Goal: Transaction & Acquisition: Purchase product/service

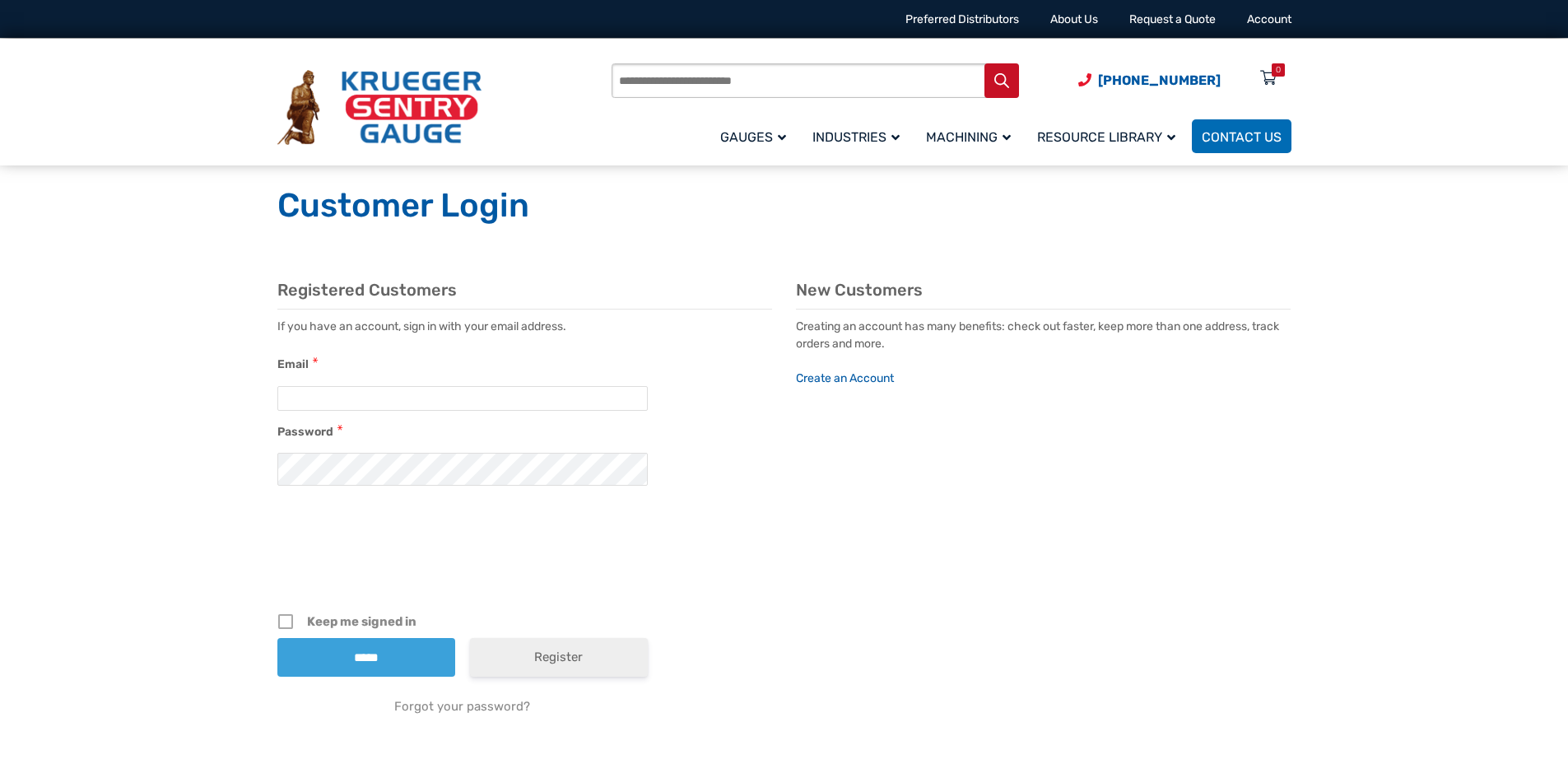
click at [787, 81] on input "Products search" at bounding box center [815, 80] width 407 height 34
type input "*"
type input "**********"
click at [984, 63] on button "Search" at bounding box center [1001, 80] width 34 height 34
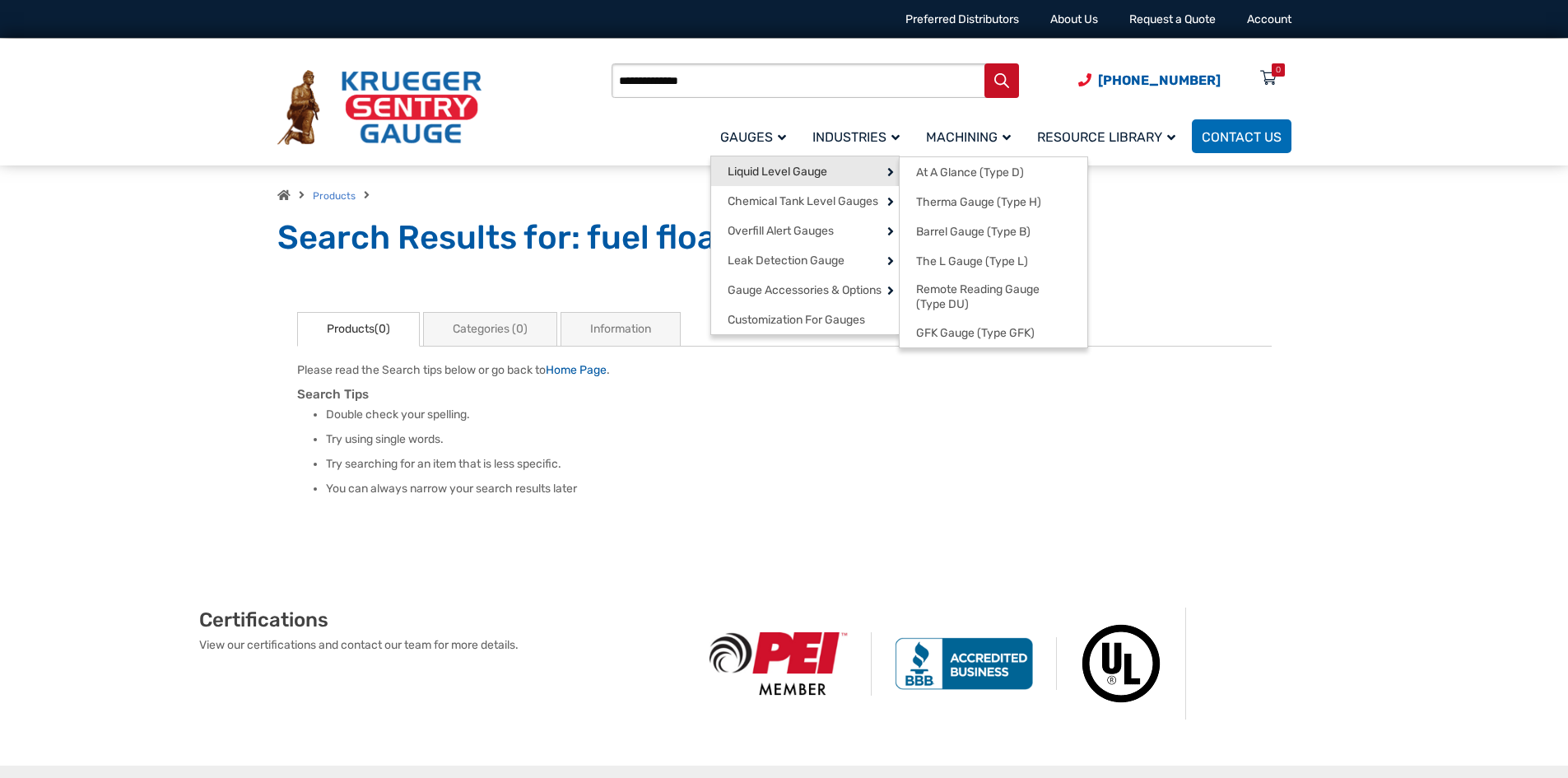
click at [823, 174] on span "Liquid Level Gauge" at bounding box center [777, 172] width 99 height 15
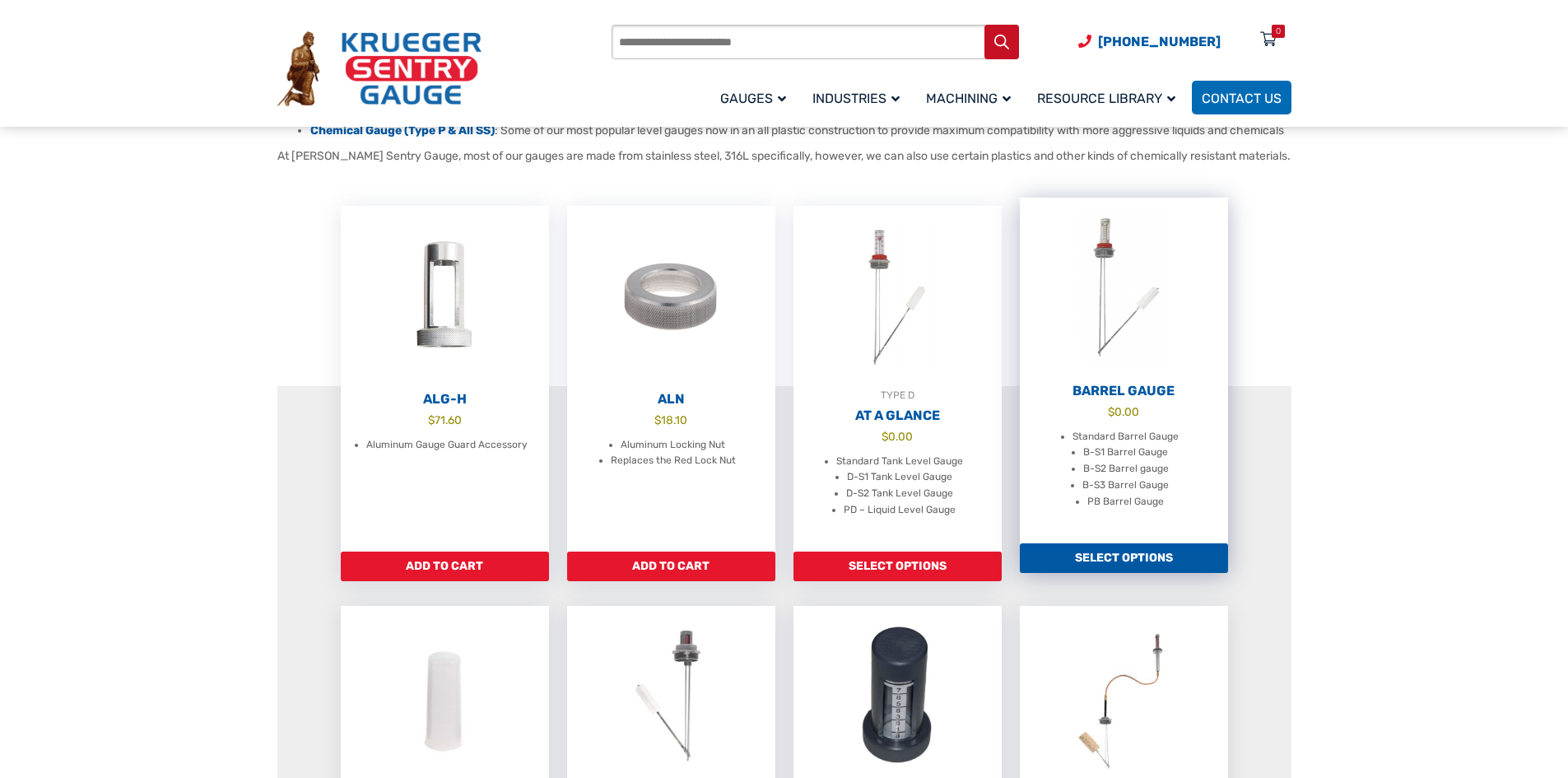
scroll to position [411, 0]
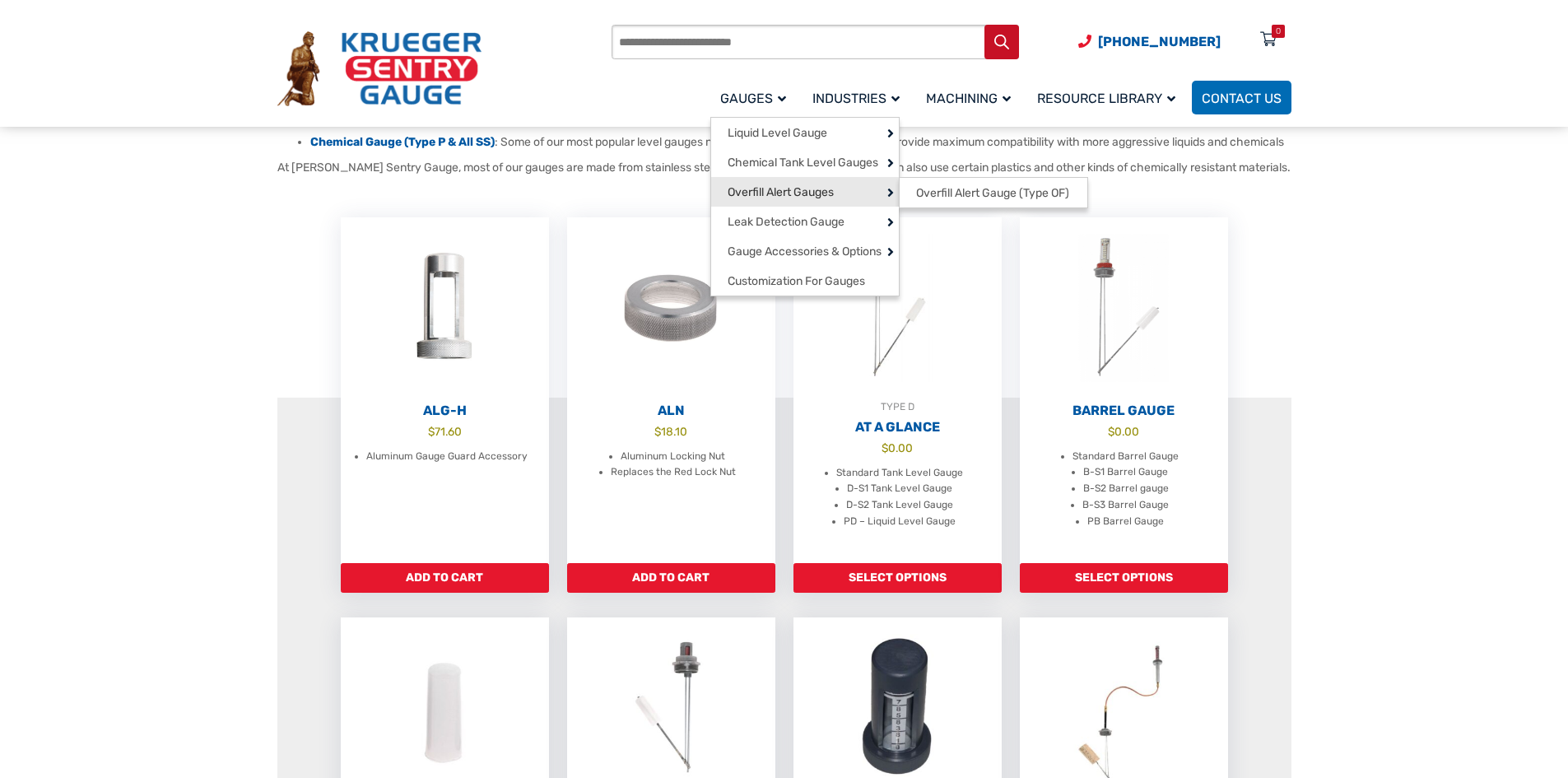
click at [790, 192] on span "Overfill Alert Gauges" at bounding box center [781, 192] width 106 height 15
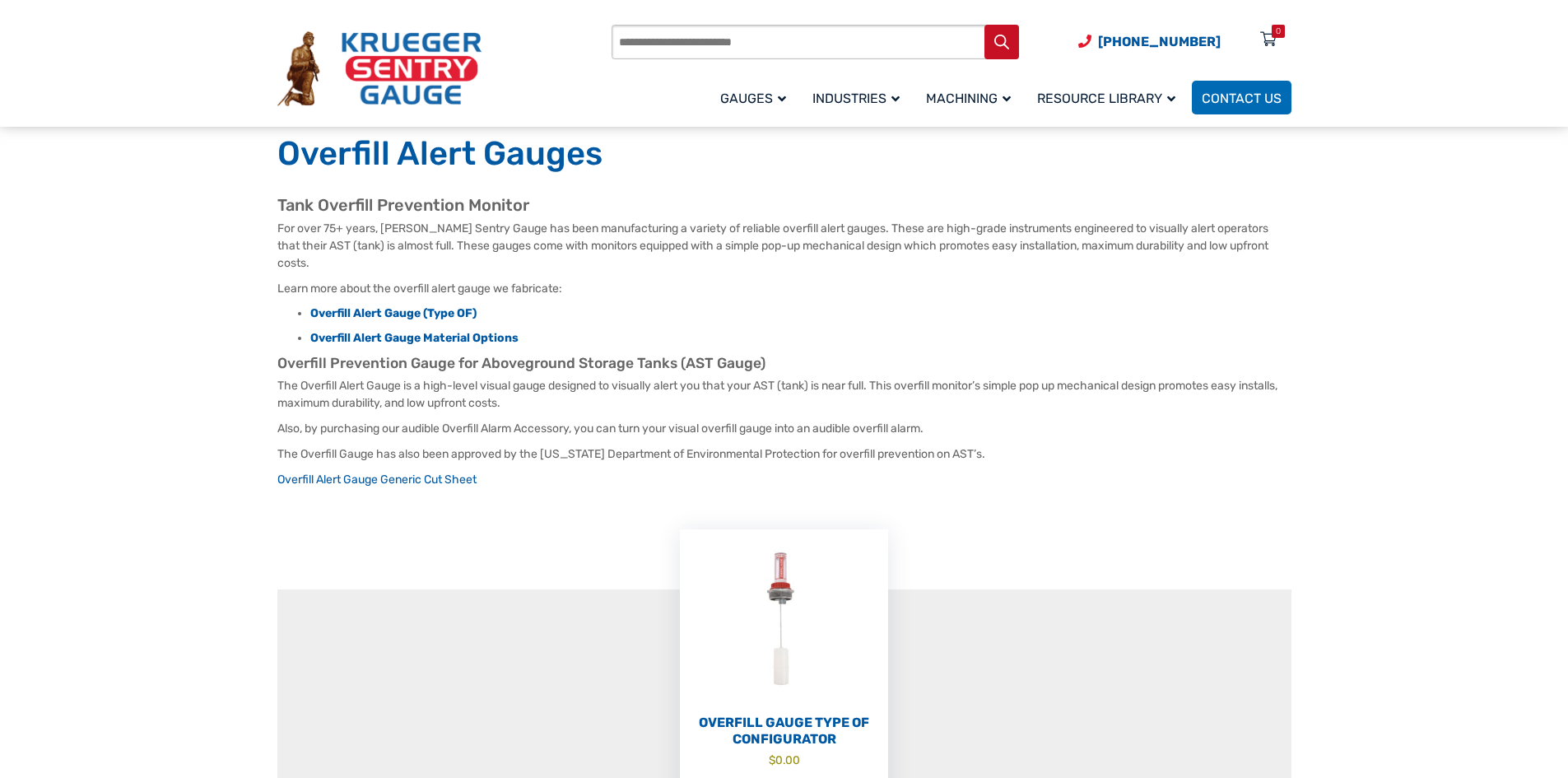
scroll to position [411, 0]
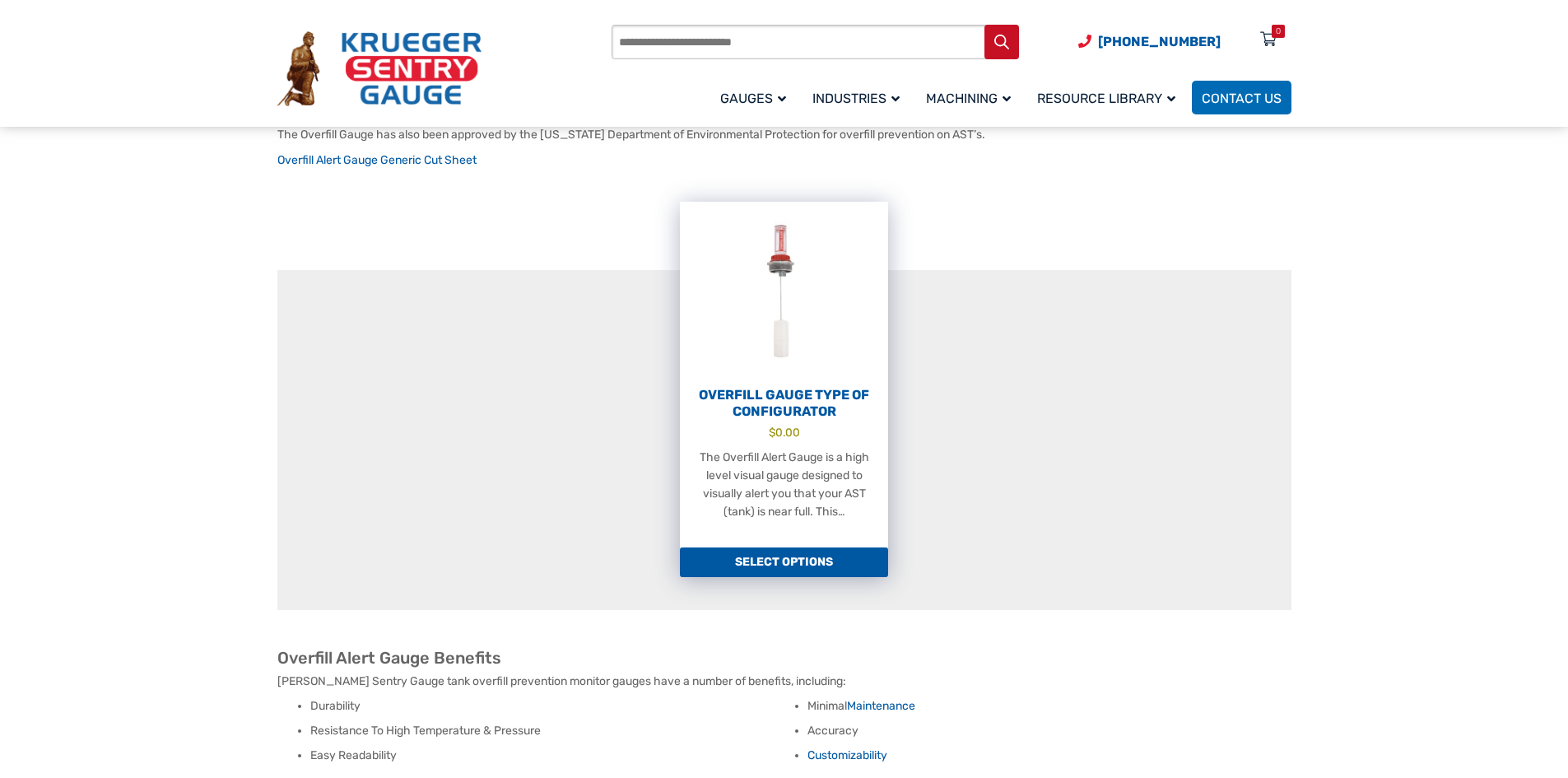
click at [819, 393] on h2 "Overfill Gauge Type OF Configurator" at bounding box center [784, 403] width 209 height 33
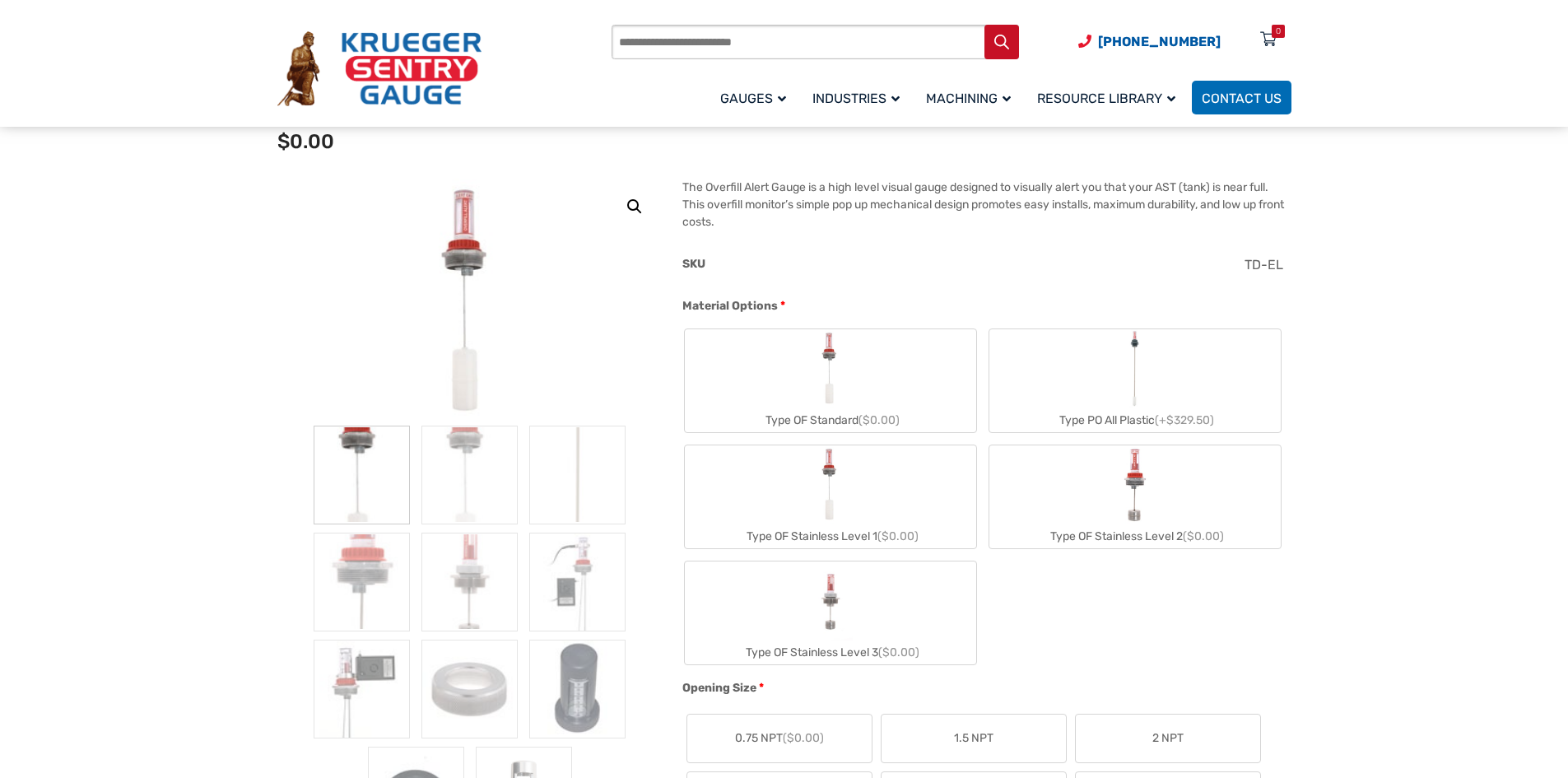
scroll to position [411, 0]
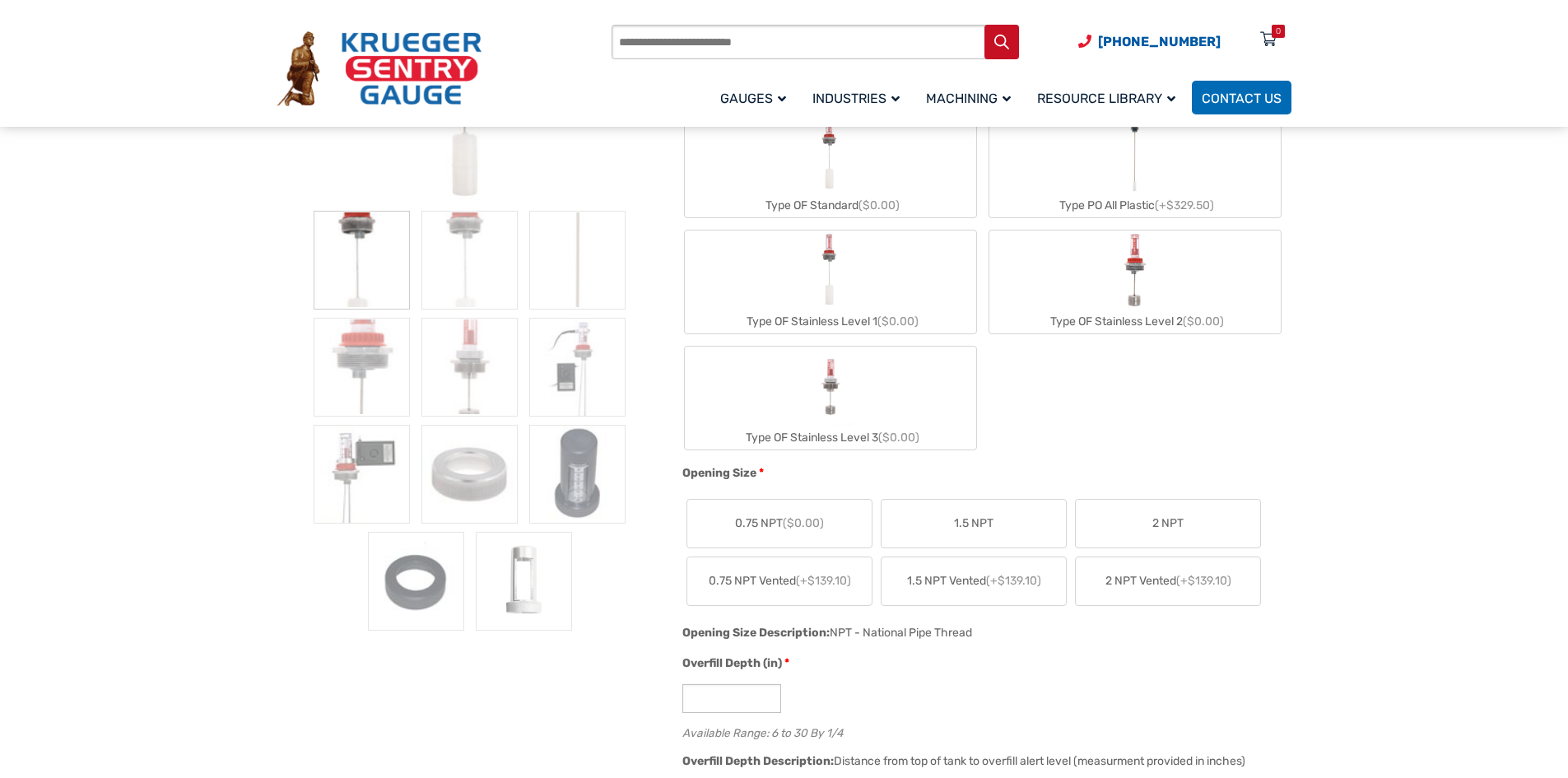
click at [763, 398] on label "Type OF Stainless Level 3 ($0.00)" at bounding box center [830, 398] width 292 height 103
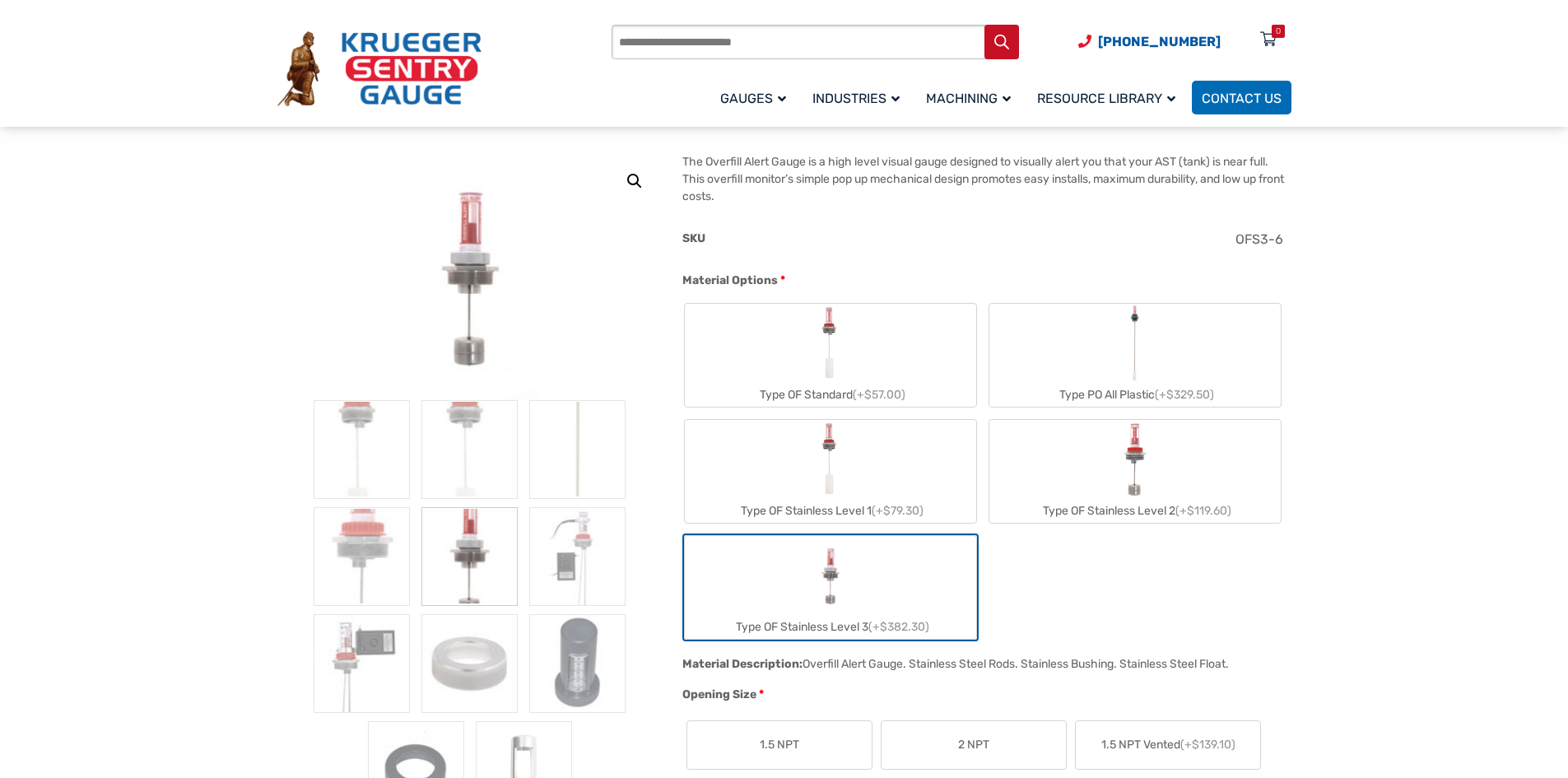
scroll to position [247, 0]
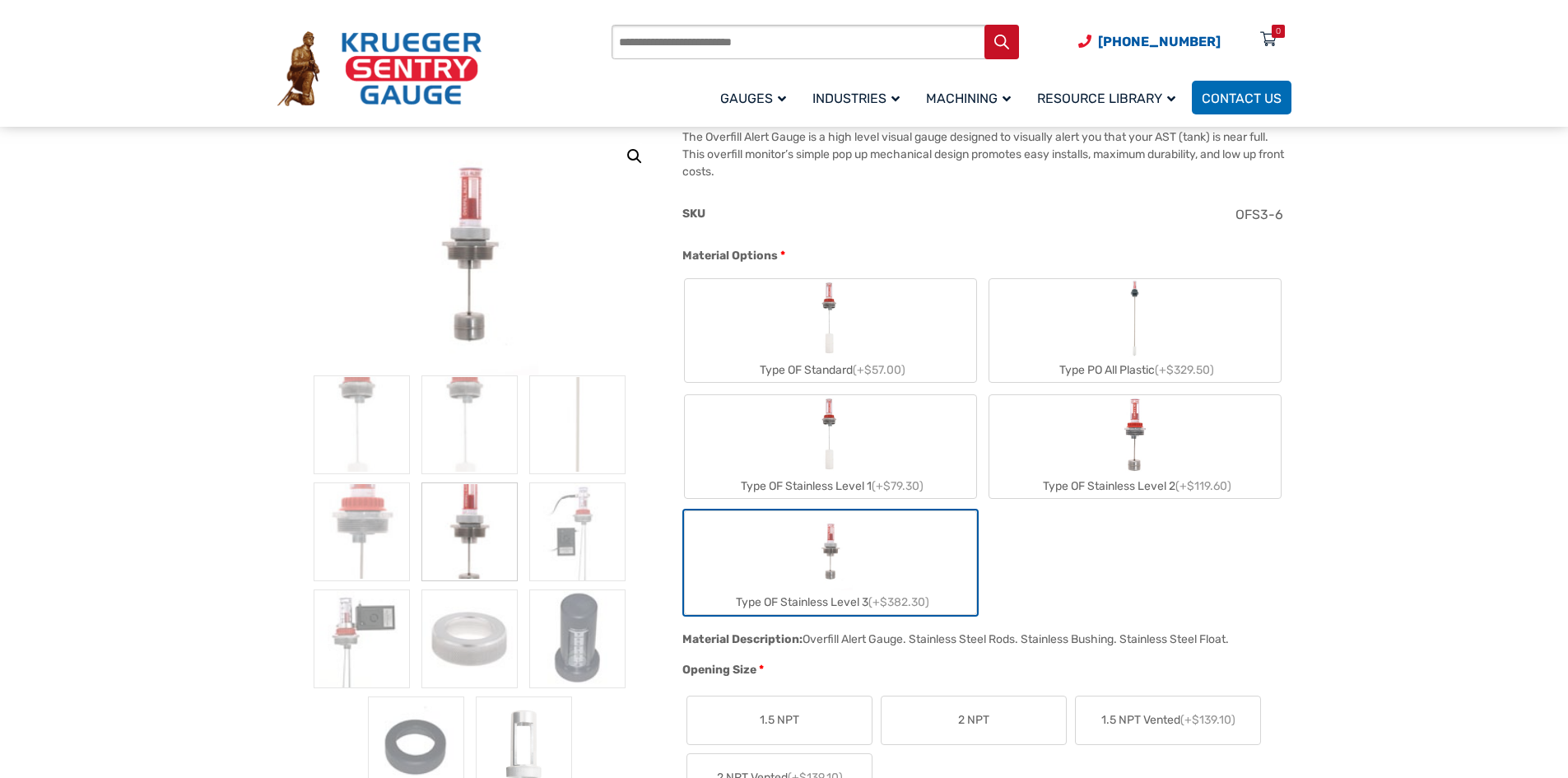
click at [1114, 463] on label "Type OF Stainless Level 2 (+$119.60)" at bounding box center [1135, 446] width 292 height 103
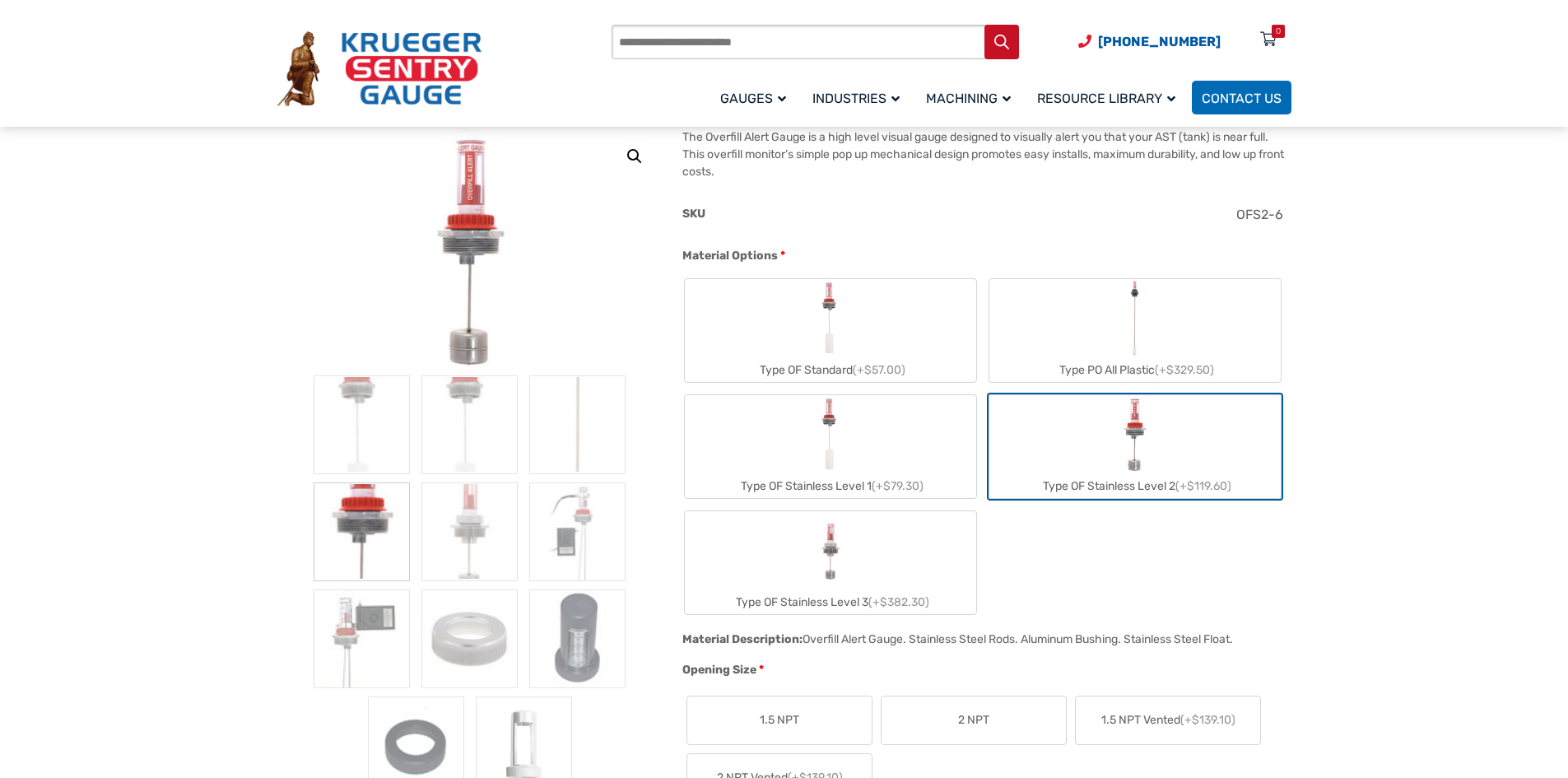
click at [1158, 374] on span "(+$329.50)" at bounding box center [1183, 369] width 59 height 14
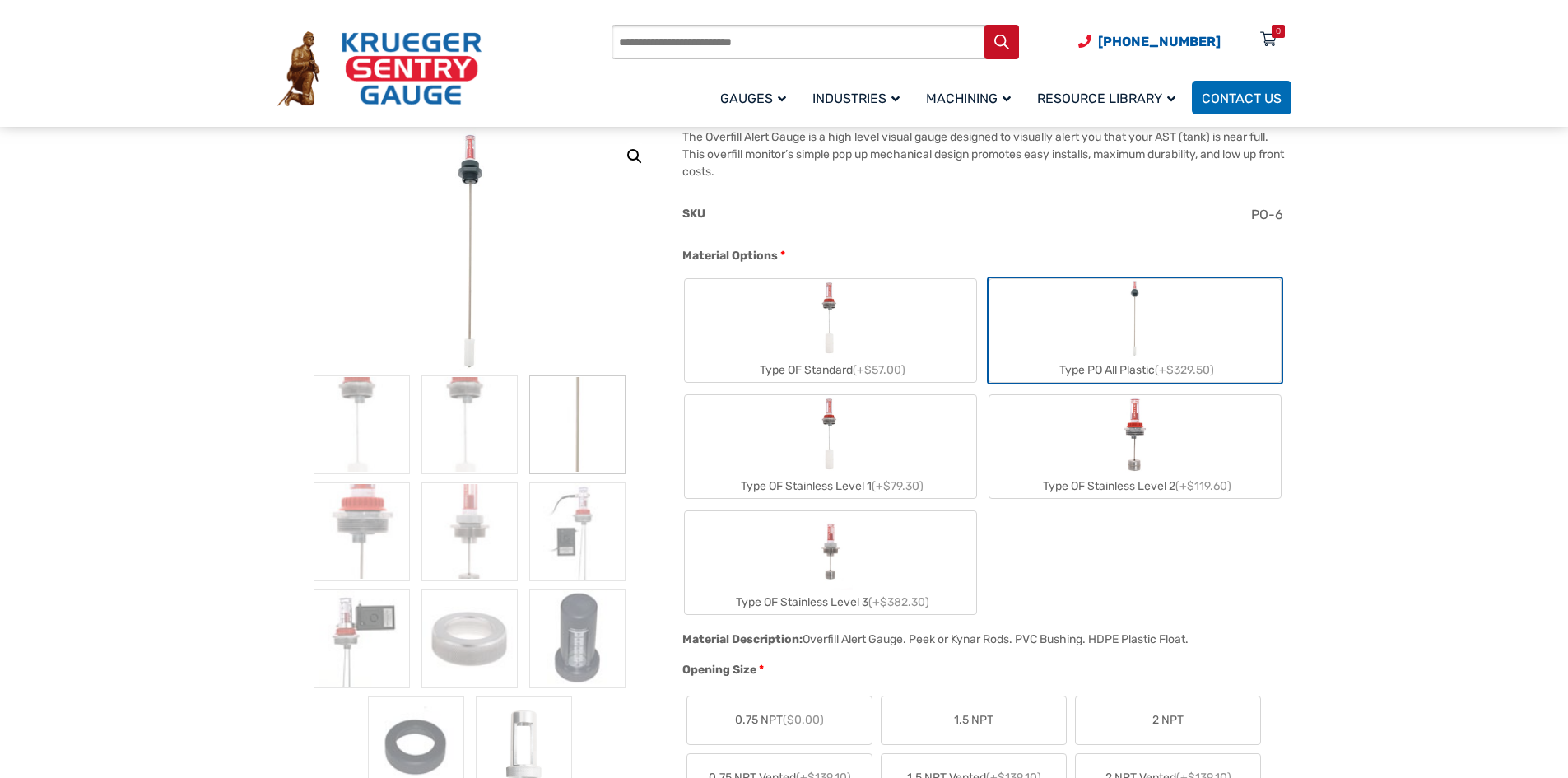
click at [867, 480] on div "Type OF Stainless Level 1 (+$79.30)" at bounding box center [830, 486] width 292 height 24
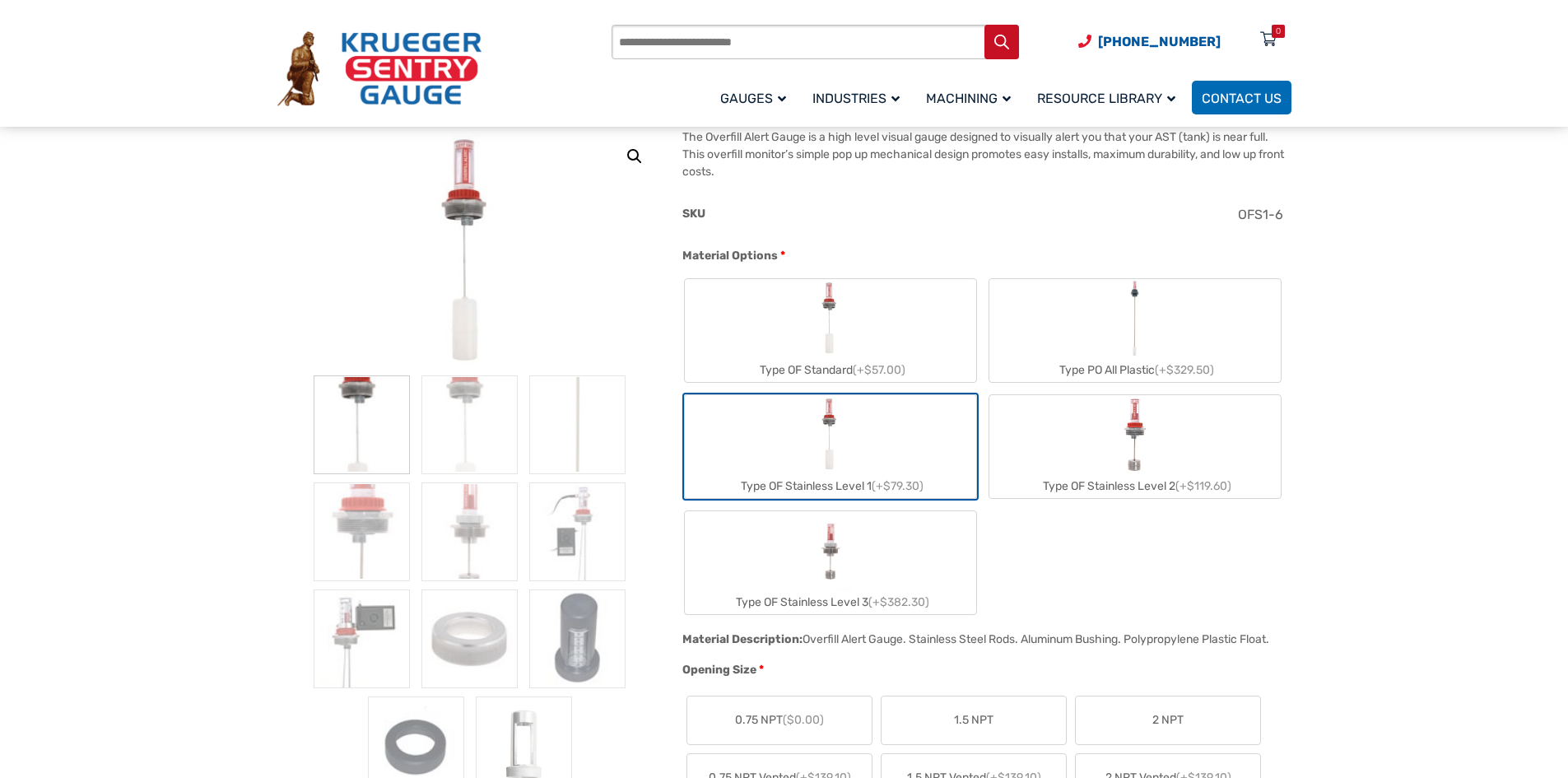
click at [859, 321] on label "Type OF Standard (+$57.00)" at bounding box center [830, 330] width 292 height 103
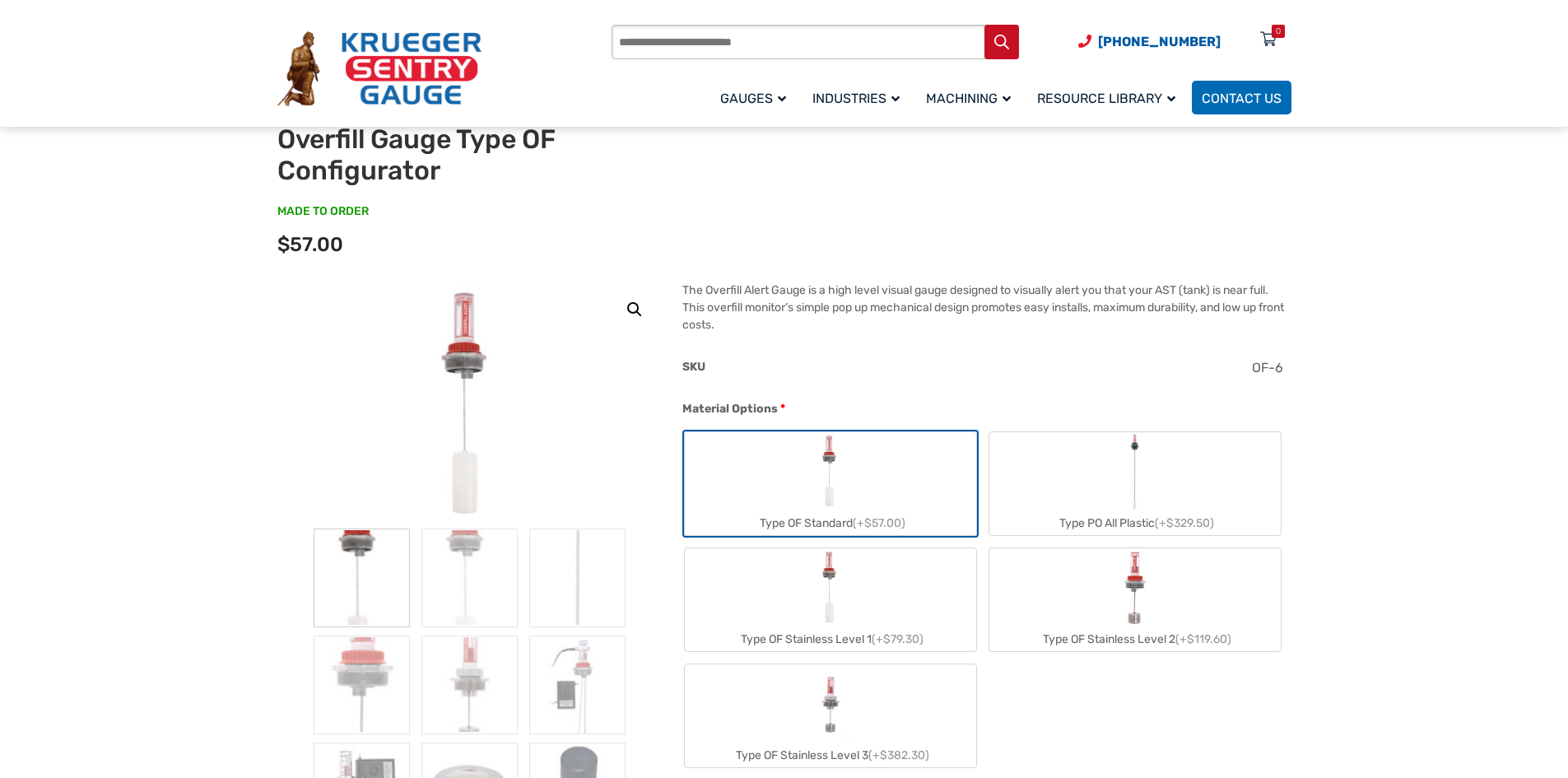
scroll to position [82, 0]
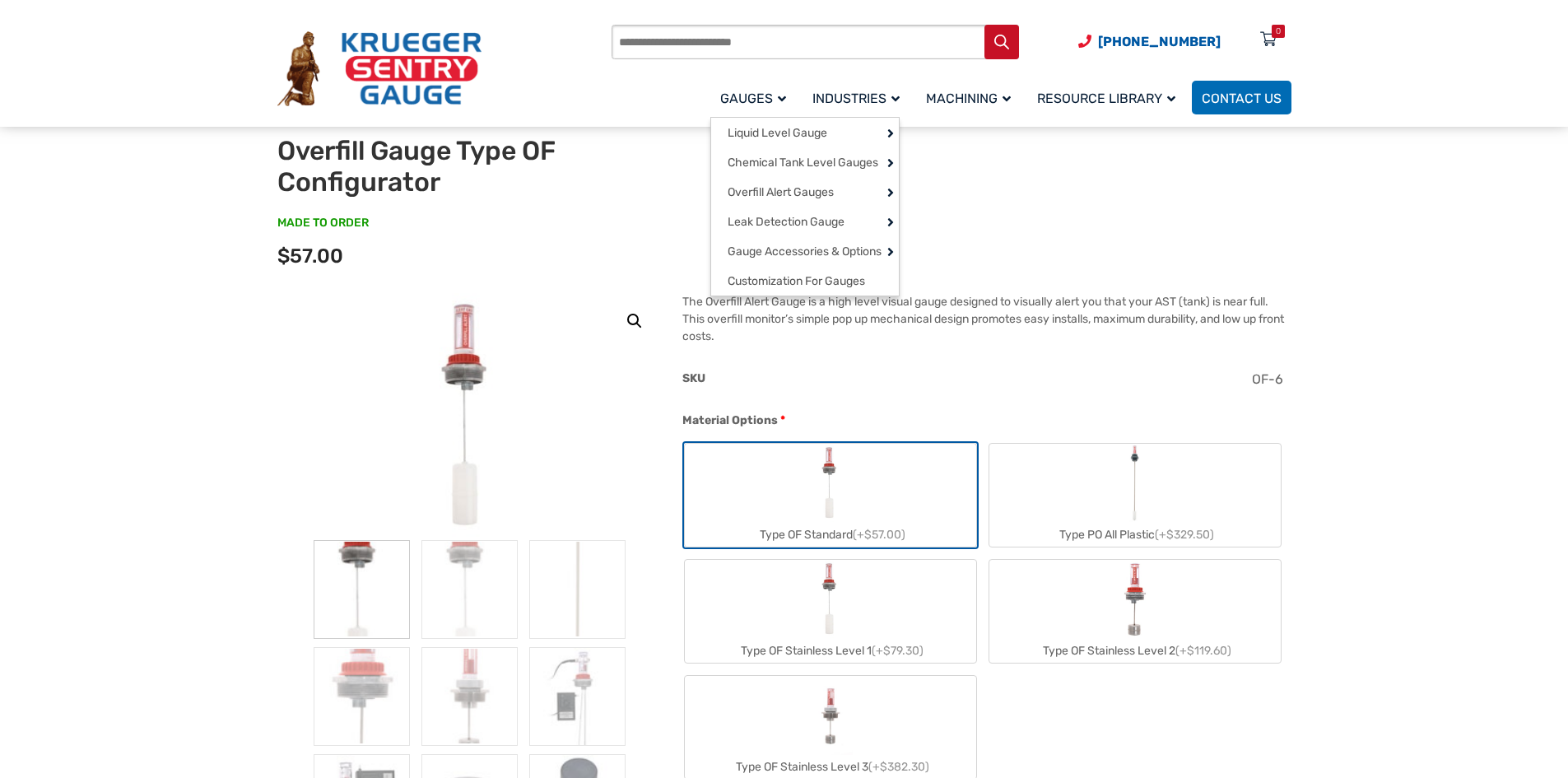
click at [767, 111] on link "Gauges" at bounding box center [757, 97] width 92 height 38
